Goal: Information Seeking & Learning: Find specific fact

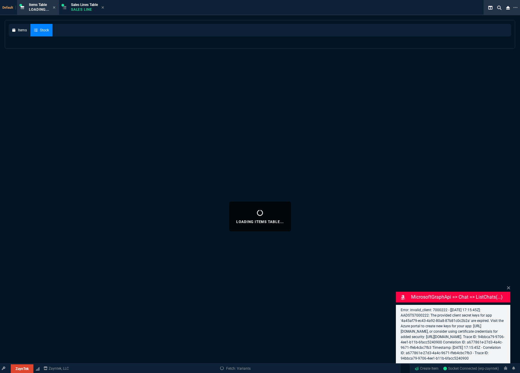
select select
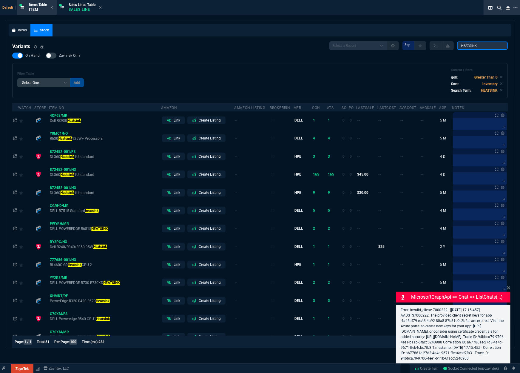
click at [472, 47] on input "HEATSINK" at bounding box center [482, 45] width 51 height 8
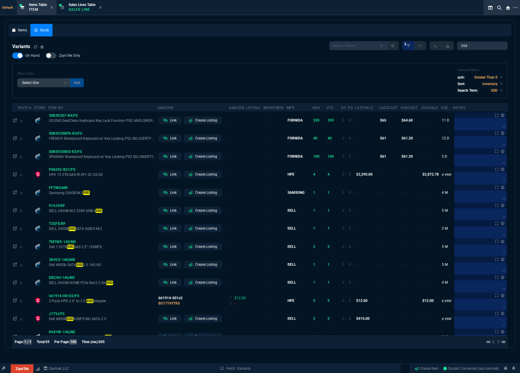
type input "SSD"
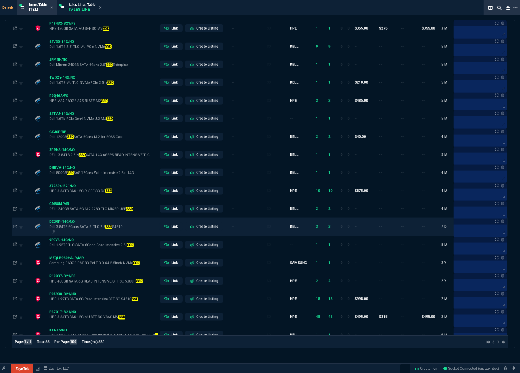
scroll to position [483, 0]
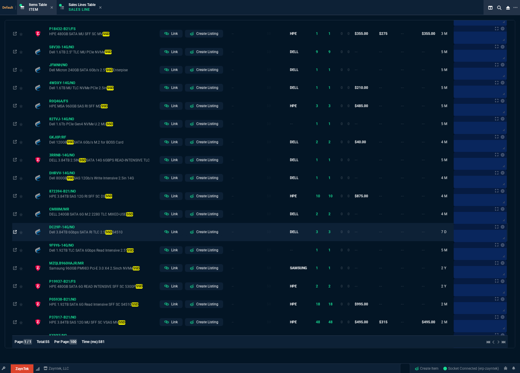
click at [14, 234] on icon at bounding box center [15, 232] width 4 height 4
click at [59, 229] on span "DC29P-14G/NO" at bounding box center [61, 227] width 25 height 4
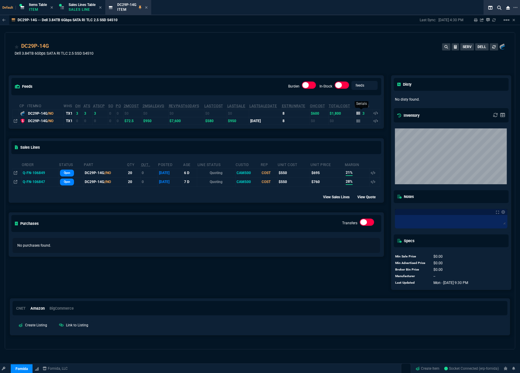
click at [357, 112] on icon at bounding box center [359, 113] width 4 height 4
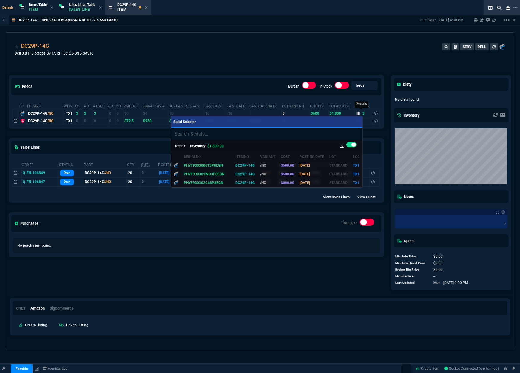
click at [357, 112] on div at bounding box center [260, 186] width 520 height 373
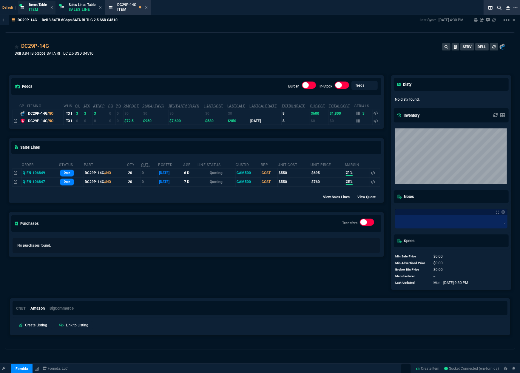
click at [36, 12] on div "Items Table Item" at bounding box center [38, 7] width 18 height 10
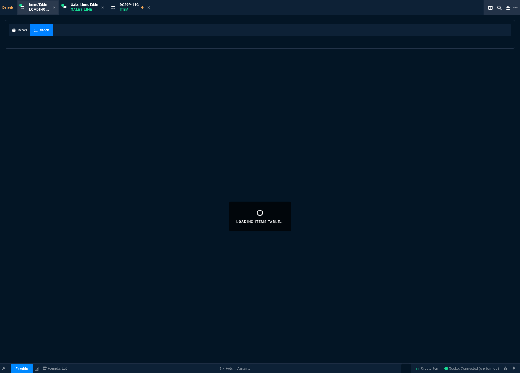
select select
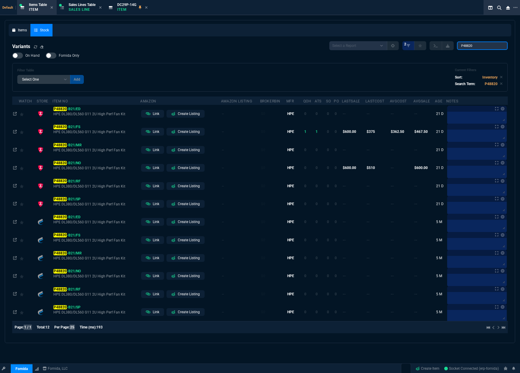
click at [468, 47] on input "P48820" at bounding box center [482, 45] width 51 height 8
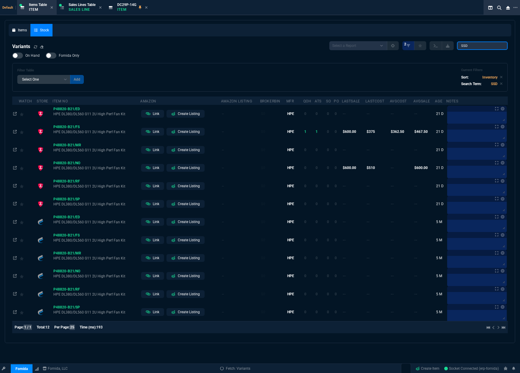
type input "SSD"
click at [17, 52] on div "Variants Select a Report ProblemInventory-7-17-23 BrokerBin22 Listed On Amazon …" at bounding box center [260, 188] width 496 height 294
click at [18, 57] on div at bounding box center [17, 56] width 11 height 6
click at [12, 56] on input "On Hand" at bounding box center [12, 55] width 0 height 0
checkbox input "true"
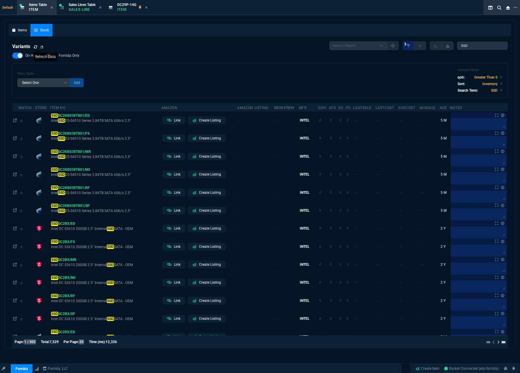
click at [36, 47] on icon at bounding box center [36, 47] width 4 height 4
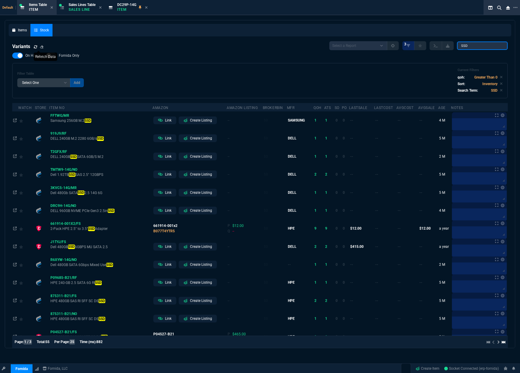
click at [463, 44] on input "SSD" at bounding box center [482, 45] width 51 height 8
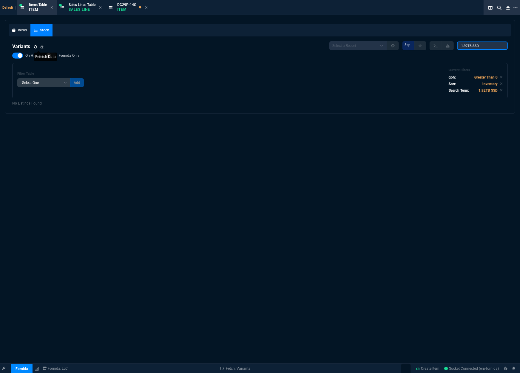
click at [479, 45] on input "1.92TB SSD" at bounding box center [482, 45] width 51 height 8
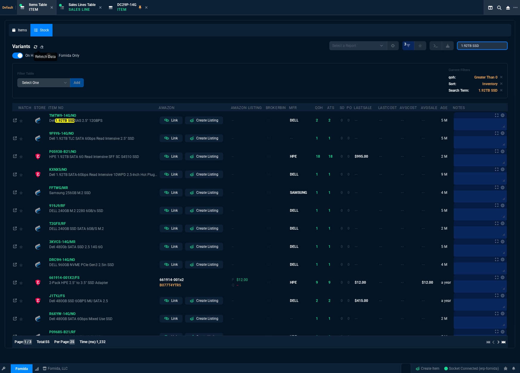
click at [479, 45] on input "1.92TB SSD" at bounding box center [482, 45] width 51 height 8
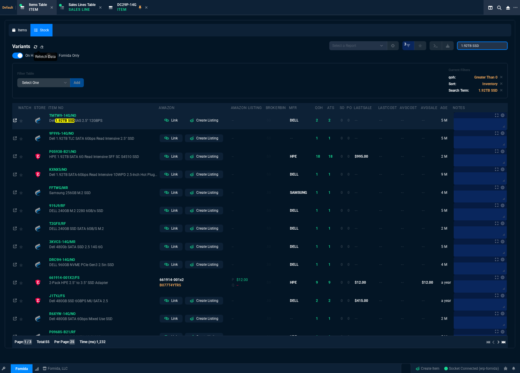
type input "1.92TB SSD"
click at [15, 121] on icon at bounding box center [15, 120] width 4 height 4
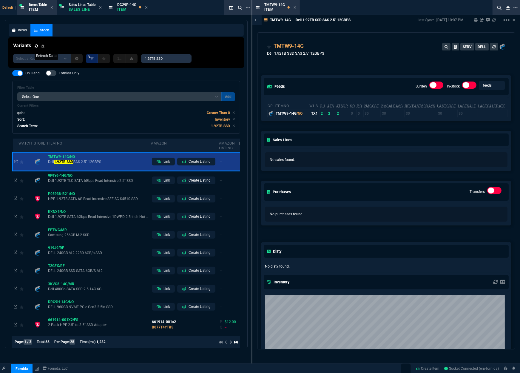
drag, startPoint x: 413, startPoint y: 118, endPoint x: 420, endPoint y: 117, distance: 7.2
click at [420, 117] on div "cp ItemNo WHS OH ATS ATSCP SO PO 2MCost 2MSaleAvg RevPast60Days lastCost lastSa…" at bounding box center [386, 109] width 250 height 23
drag, startPoint x: 422, startPoint y: 116, endPoint x: 441, endPoint y: 114, distance: 19.9
click at [439, 115] on tr "TMTW9-14G /NO TX1 2 2 2 0 0 $0 $0 $0 $0 $0 0 $100 $200 2" at bounding box center [430, 112] width 331 height 7
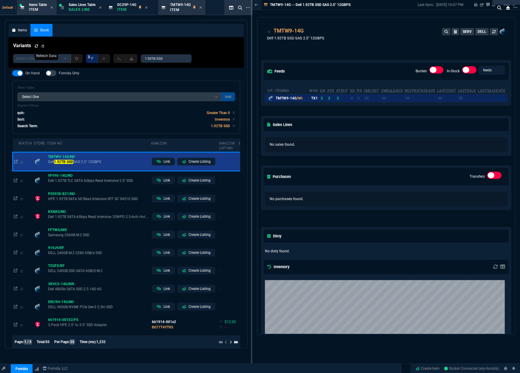
drag, startPoint x: 275, startPoint y: 9, endPoint x: 180, endPoint y: 7, distance: 95.5
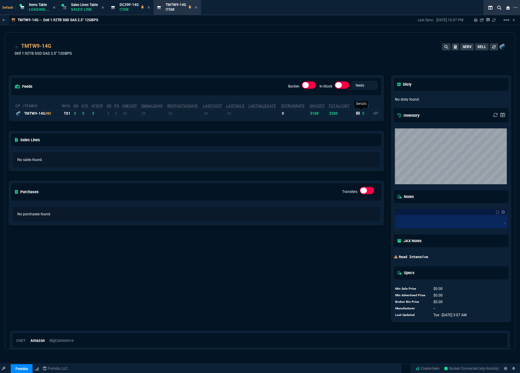
click at [358, 115] on div "2" at bounding box center [360, 113] width 8 height 5
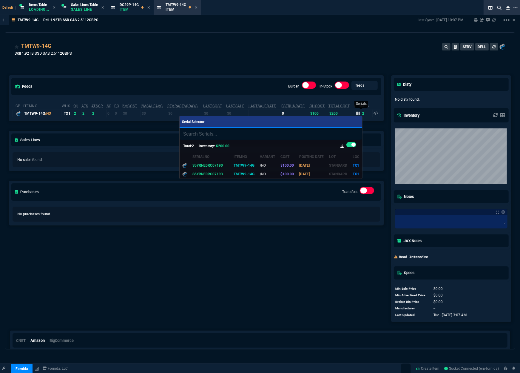
click at [358, 115] on div at bounding box center [260, 186] width 520 height 373
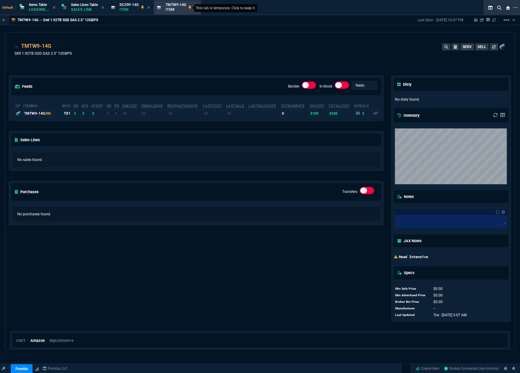
click at [190, 10] on nx-icon at bounding box center [190, 7] width 3 height 5
click at [150, 9] on icon at bounding box center [148, 8] width 3 height 4
click at [39, 8] on p "Loading..." at bounding box center [39, 9] width 20 height 5
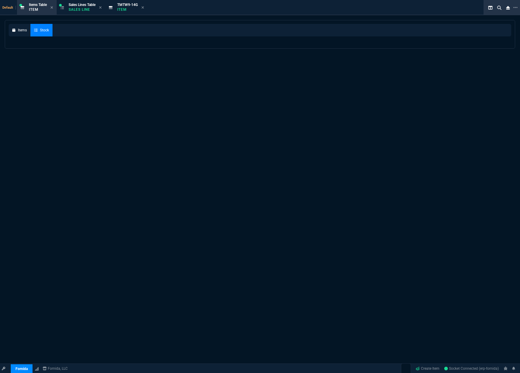
select select
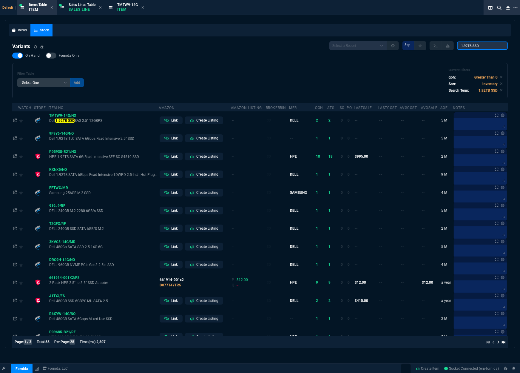
click at [477, 44] on input "1.92TB SSD" at bounding box center [482, 45] width 51 height 8
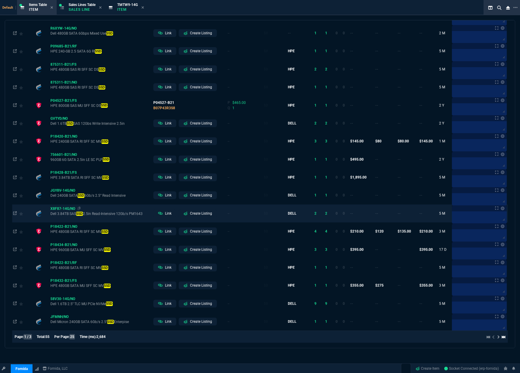
scroll to position [238, 0]
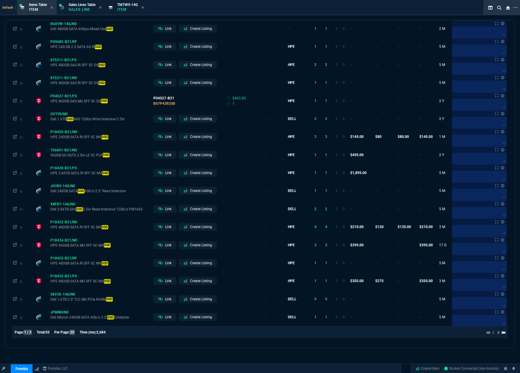
type input "SSD"
click at [78, 331] on div "Page: 1 / 3 Total: 55 Per Page: 25 Time (ms): 2,684" at bounding box center [63, 331] width 96 height 5
click at [75, 333] on span "25" at bounding box center [72, 331] width 5 height 5
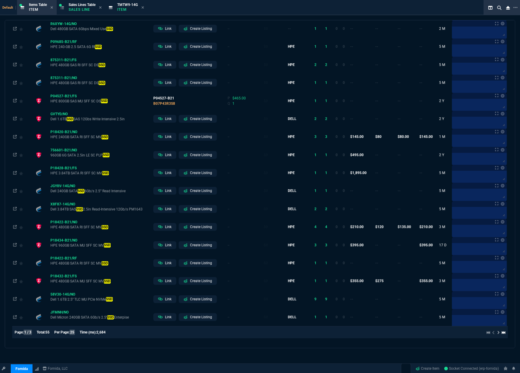
click at [75, 333] on span "25" at bounding box center [72, 331] width 5 height 5
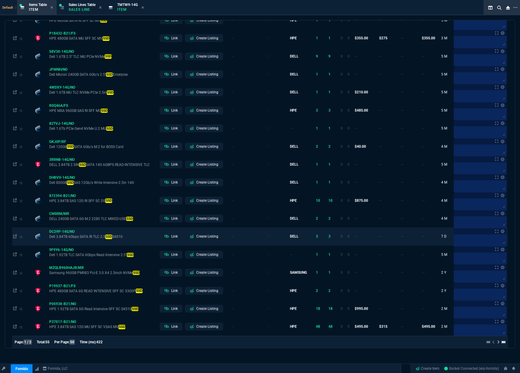
scroll to position [486, 0]
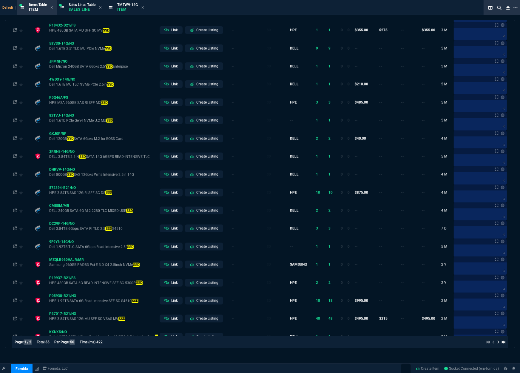
drag, startPoint x: 64, startPoint y: 300, endPoint x: 289, endPoint y: 21, distance: 358.2
click at [64, 298] on span "P05938-B21/NO" at bounding box center [62, 296] width 27 height 4
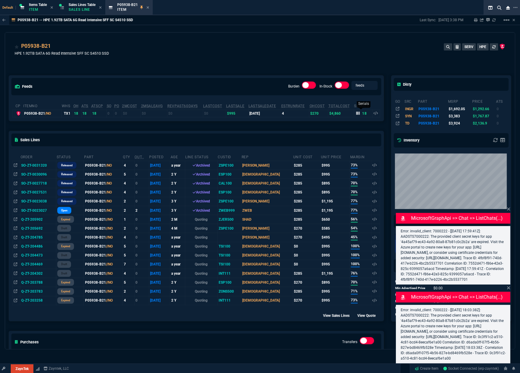
click at [356, 112] on icon at bounding box center [358, 113] width 4 height 3
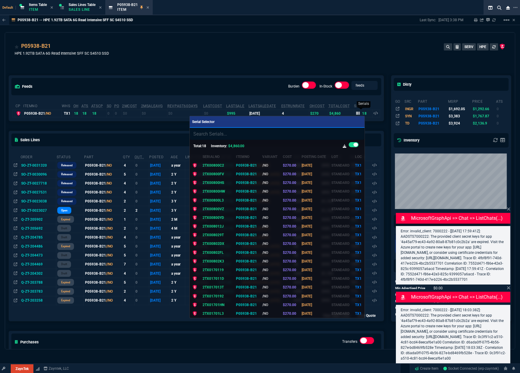
click at [356, 112] on div at bounding box center [260, 186] width 520 height 373
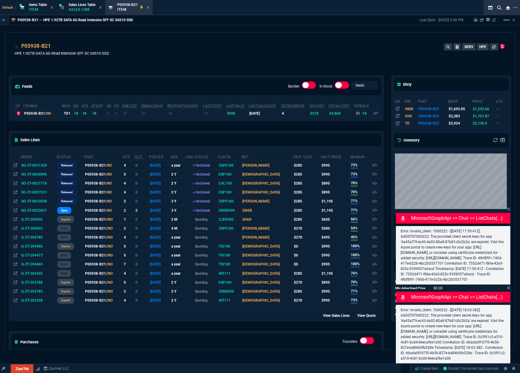
click at [361, 48] on div "P05938-B21 HPE 1.92TB SATA 6G Read Intensive SFF SC S4510 SSD SERV HPE" at bounding box center [260, 52] width 491 height 21
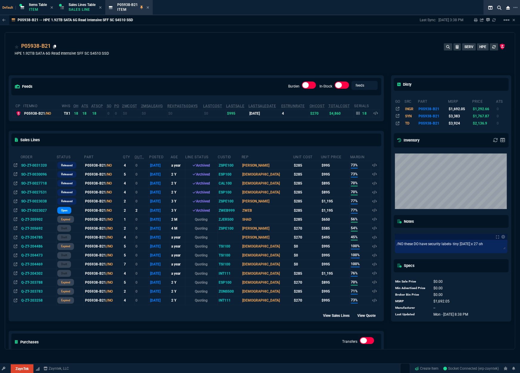
click at [53, 45] on icon at bounding box center [54, 47] width 3 height 4
click at [35, 6] on span "Items Table" at bounding box center [38, 5] width 18 height 4
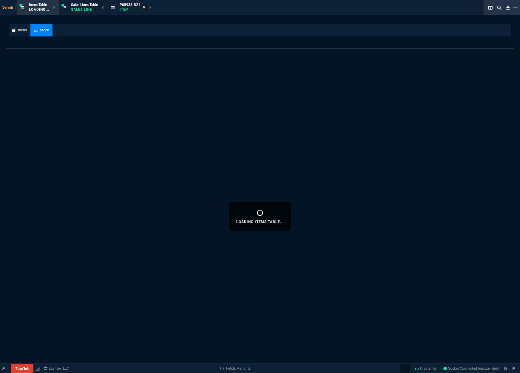
select select
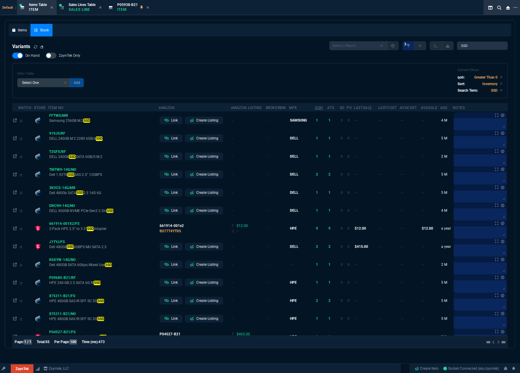
click at [323, 108] on div "QOH" at bounding box center [319, 107] width 8 height 5
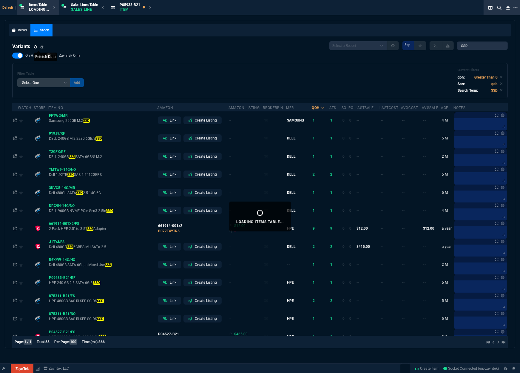
click at [35, 47] on icon at bounding box center [36, 47] width 4 height 4
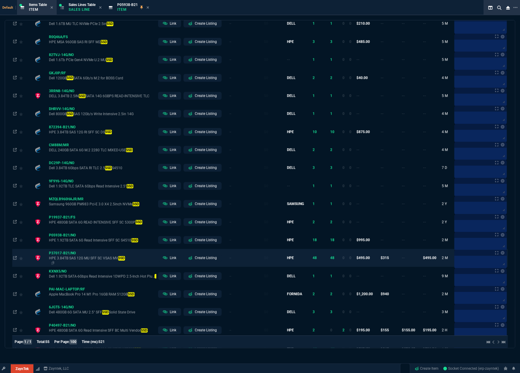
scroll to position [597, 0]
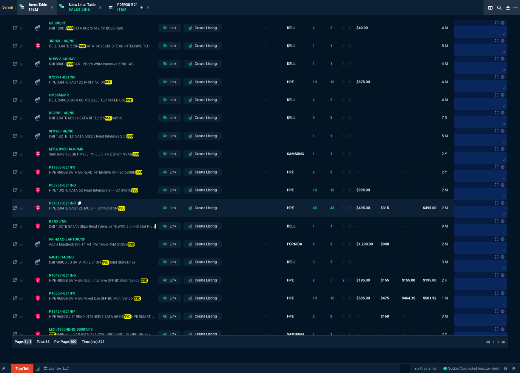
click at [79, 205] on icon at bounding box center [79, 203] width 3 height 4
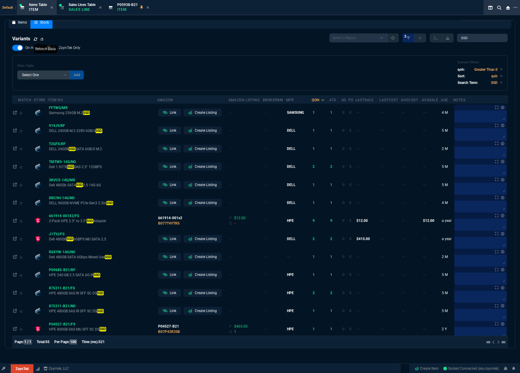
scroll to position [0, 0]
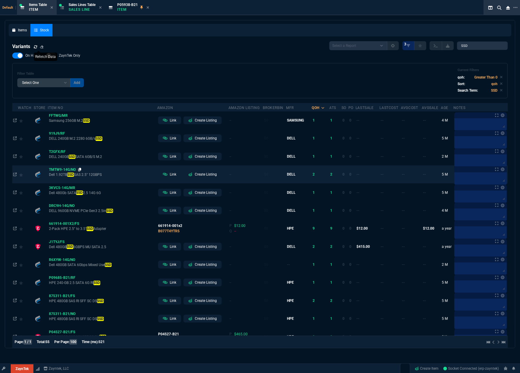
click at [78, 170] on icon at bounding box center [79, 170] width 3 height 4
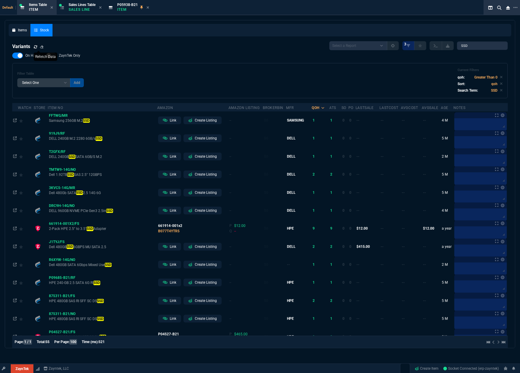
click at [419, 59] on div "On Hand ZaynTek Only Filter Table Select One Add Filter () Age (daysAgo) Amazon…" at bounding box center [260, 76] width 496 height 46
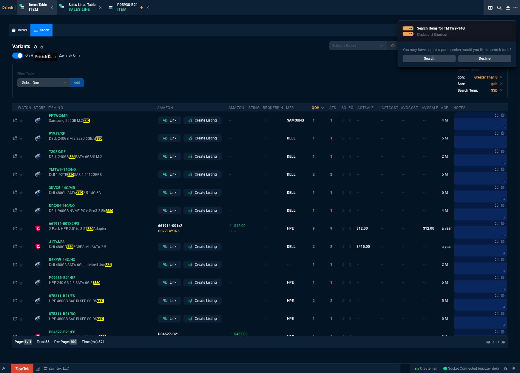
click at [482, 46] on div "You may have copied a part number, would you like to search for it? Search Decl…" at bounding box center [457, 54] width 118 height 25
click at [480, 56] on link "Decline" at bounding box center [484, 58] width 53 height 7
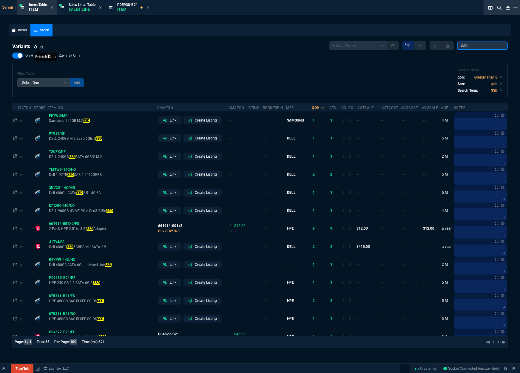
click at [476, 46] on input "SSD" at bounding box center [482, 45] width 51 height 8
click at [376, 62] on div "On Hand ZaynTek Only Filter Table Select One Add Filter () Age (daysAgo) Amazon…" at bounding box center [260, 76] width 496 height 46
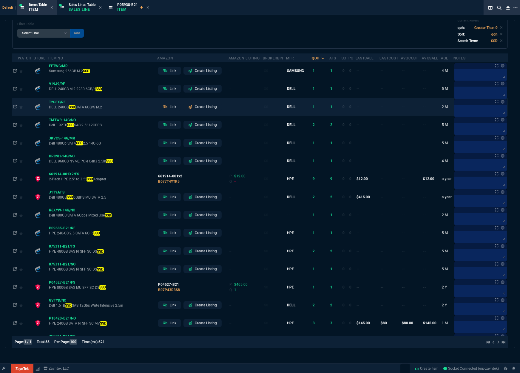
scroll to position [552, 0]
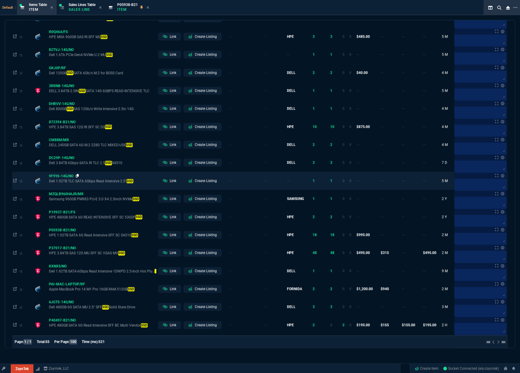
click at [78, 178] on icon at bounding box center [77, 176] width 3 height 4
click at [58, 182] on span "Dell 1.92TB TLC SATA 6Gbps Read Intensive 2.5" SSD" at bounding box center [102, 181] width 107 height 5
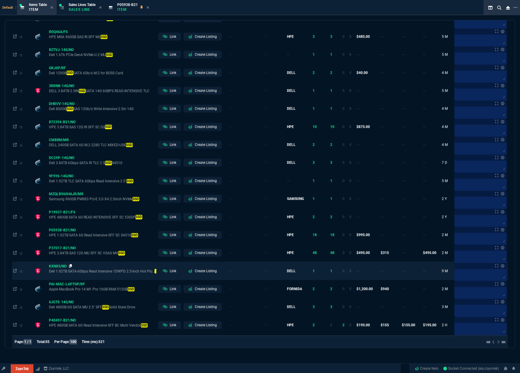
click at [70, 268] on icon at bounding box center [70, 266] width 3 height 4
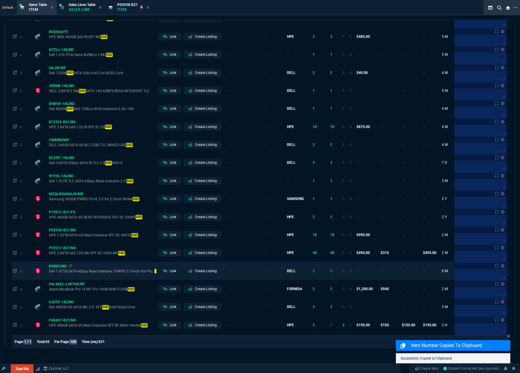
click at [58, 268] on span "KXNX5/NO" at bounding box center [58, 266] width 18 height 4
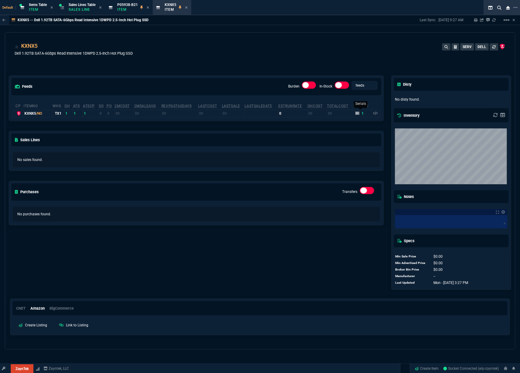
click at [356, 112] on icon at bounding box center [358, 113] width 4 height 4
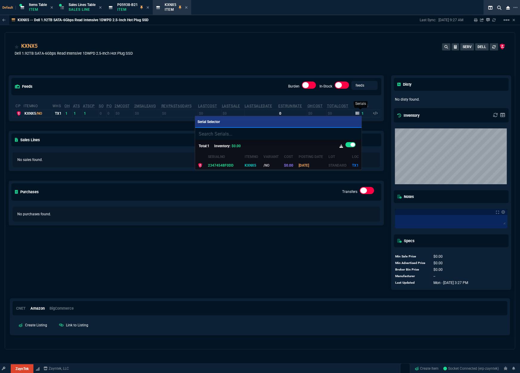
click at [356, 112] on div at bounding box center [260, 186] width 520 height 373
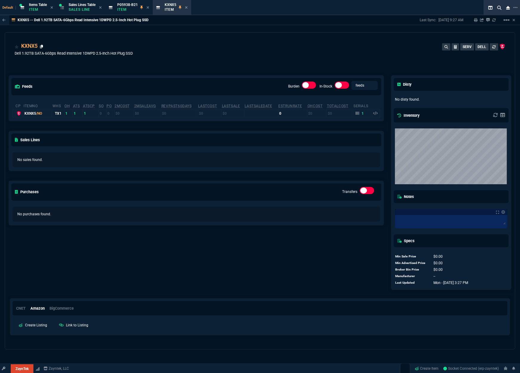
click at [39, 46] on div "KXNX5" at bounding box center [32, 46] width 22 height 8
click at [41, 46] on icon at bounding box center [41, 47] width 3 height 4
click at [40, 8] on p "Item" at bounding box center [38, 9] width 18 height 5
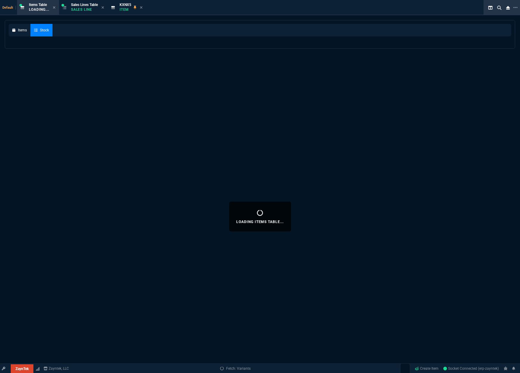
select select
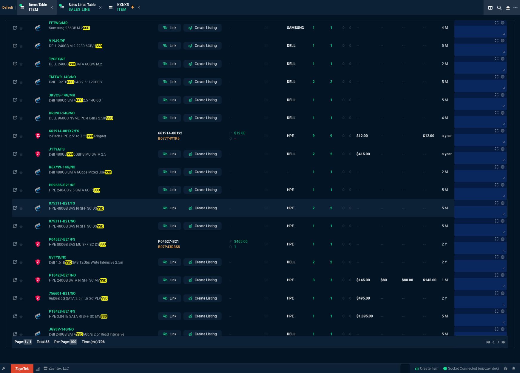
scroll to position [99, 0]
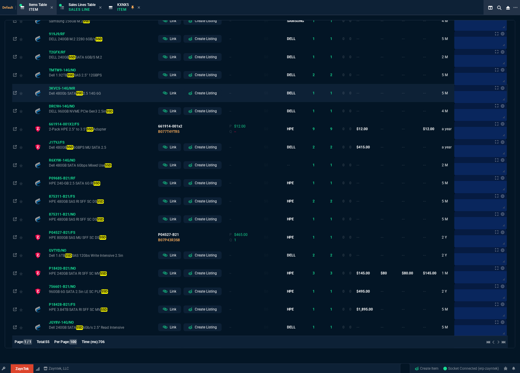
click at [380, 97] on td "--" at bounding box center [368, 93] width 24 height 18
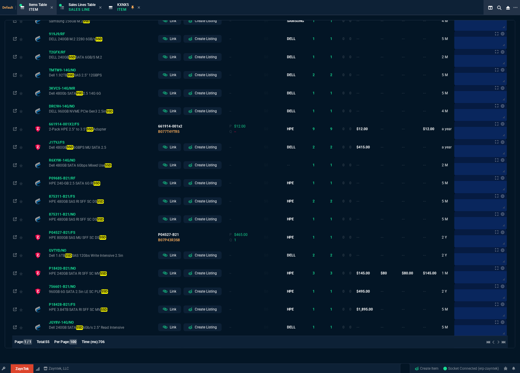
scroll to position [0, 0]
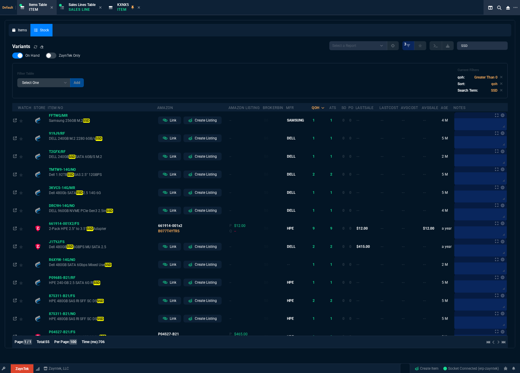
click at [395, 71] on div "Filter Table Select One Add Filter () Age (daysAgo) Amazon (asin) Amazon Listin…" at bounding box center [259, 80] width 485 height 25
click at [345, 83] on div "Filter Table Select One Add Filter () Age (daysAgo) Amazon (asin) Amazon Listin…" at bounding box center [259, 80] width 485 height 25
click at [350, 82] on div "Filter Table Select One Add Filter () Age (daysAgo) Amazon (asin) Amazon Listin…" at bounding box center [259, 80] width 485 height 25
click at [392, 83] on div "Filter Table Select One Add Filter () Age (daysAgo) Amazon (asin) Amazon Listin…" at bounding box center [259, 80] width 485 height 25
click at [409, 74] on div "Filter Table Select One Add Filter () Age (daysAgo) Amazon (asin) Amazon Listin…" at bounding box center [259, 80] width 485 height 25
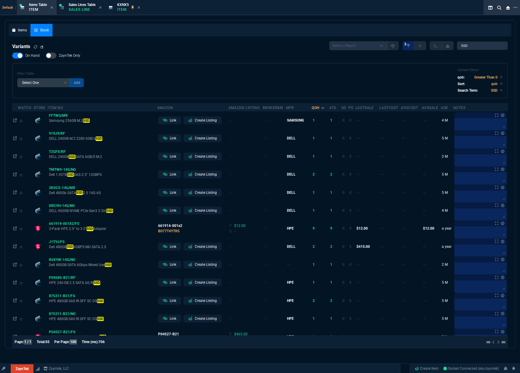
click at [409, 74] on div "Filter Table Select One Add Filter () Age (daysAgo) Amazon (asin) Amazon Listin…" at bounding box center [259, 80] width 485 height 25
click at [305, 61] on div "On Hand ZaynTek Only Filter Table Select One Add Filter () Age (daysAgo) Amazon…" at bounding box center [260, 76] width 496 height 46
click at [265, 48] on div "Variants Select a Report ProblemInventory-7-17-23 BrokerBin22 Listed On Amazon …" at bounding box center [260, 45] width 496 height 9
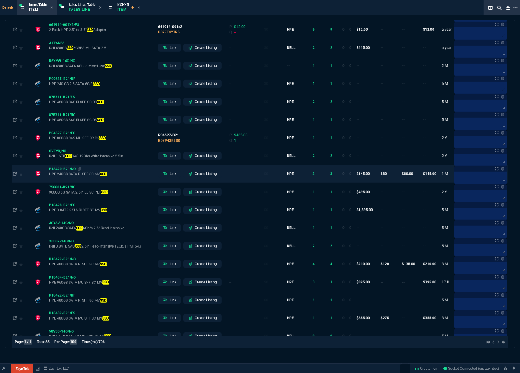
scroll to position [447, 0]
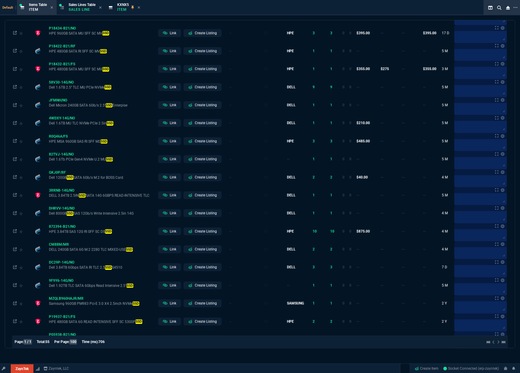
click at [183, 13] on div "Default Items Table Item Sales Lines Table Sales Line KXNX5 Item" at bounding box center [248, 7] width 496 height 15
click at [183, 14] on div "Default Items Table Item Sales Lines Table Sales Line KXNX5 Item" at bounding box center [248, 7] width 496 height 15
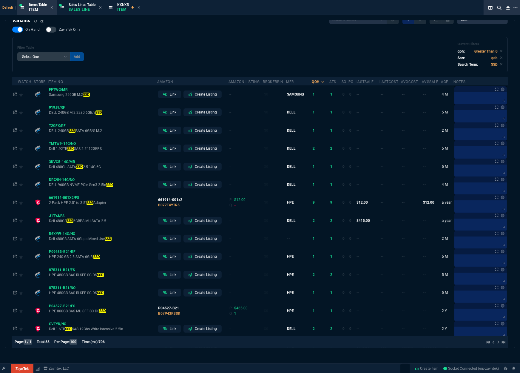
scroll to position [0, 0]
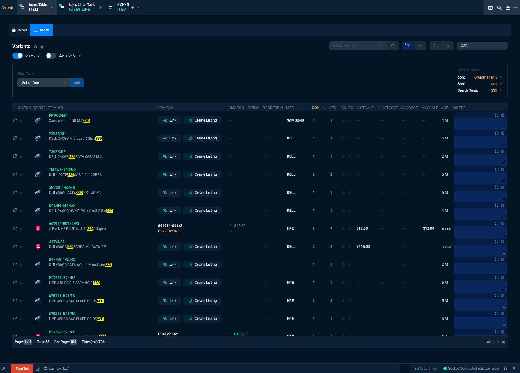
click at [126, 47] on div "Variants Select a Report ProblemInventory-7-17-23 BrokerBin22 Listed On Amazon …" at bounding box center [260, 45] width 496 height 9
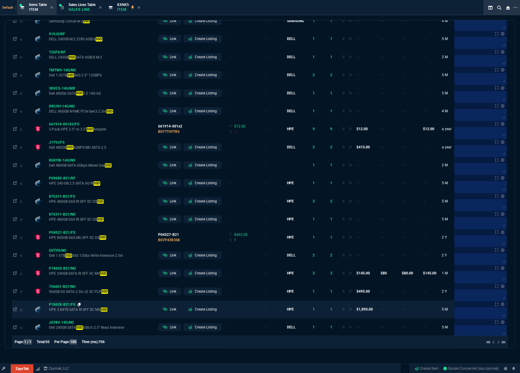
scroll to position [547, 0]
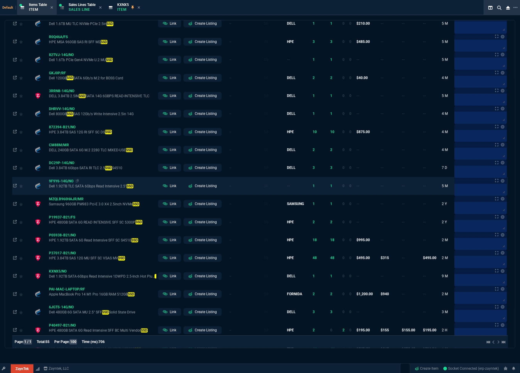
click at [57, 183] on span "9F9Y6-14G/NO" at bounding box center [61, 181] width 24 height 4
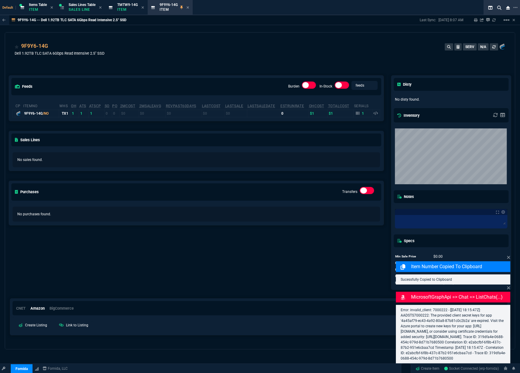
drag, startPoint x: 281, startPoint y: 53, endPoint x: 296, endPoint y: 77, distance: 28.1
click at [281, 53] on div "9F9Y6-14G Dell 1.92TB TLC SATA 6Gbps Read Intensive 2.5" SSD SERV N/A" at bounding box center [260, 52] width 491 height 21
click at [357, 115] on fa-icon at bounding box center [358, 113] width 4 height 4
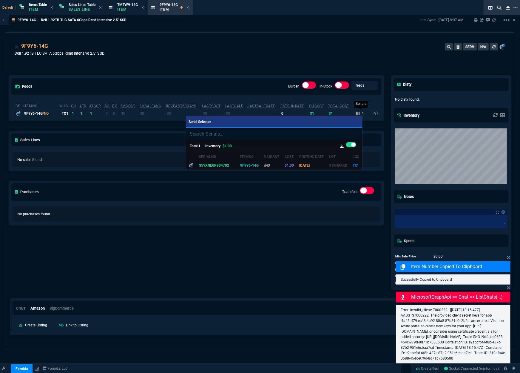
click at [357, 115] on div at bounding box center [260, 186] width 520 height 373
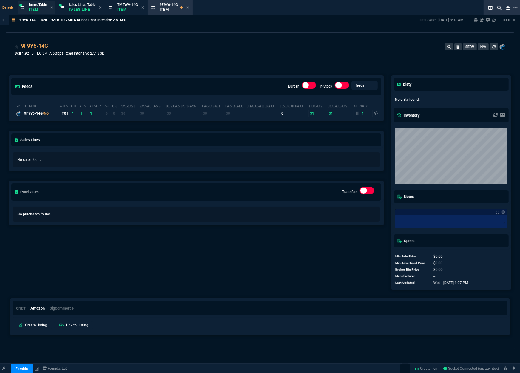
click at [36, 6] on span "Items Table" at bounding box center [38, 5] width 18 height 4
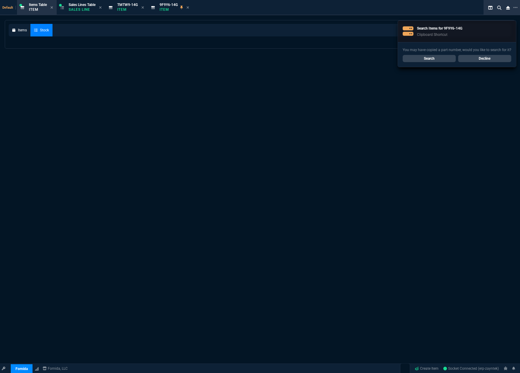
click at [485, 61] on link "Decline" at bounding box center [484, 58] width 53 height 7
select select
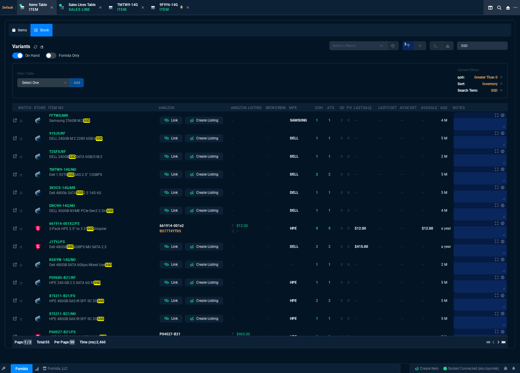
click at [488, 58] on div "On Hand Fornida Only Filter Table Select One Add Filter () Age (daysAgo) Amazon…" at bounding box center [260, 76] width 496 height 46
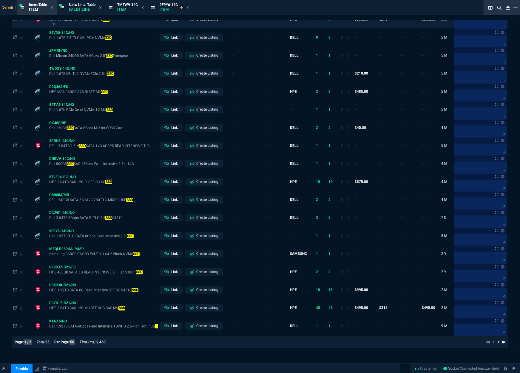
scroll to position [547, 0]
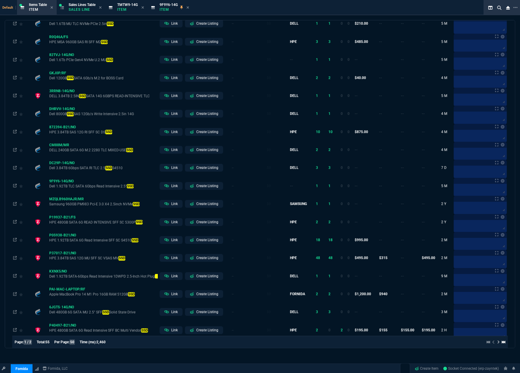
click at [403, 10] on div "Default Items Table Item Sales Lines Table Sales Line TMTW9-14G Item 9F9Y6-14G …" at bounding box center [248, 7] width 496 height 15
